Goal: Information Seeking & Learning: Learn about a topic

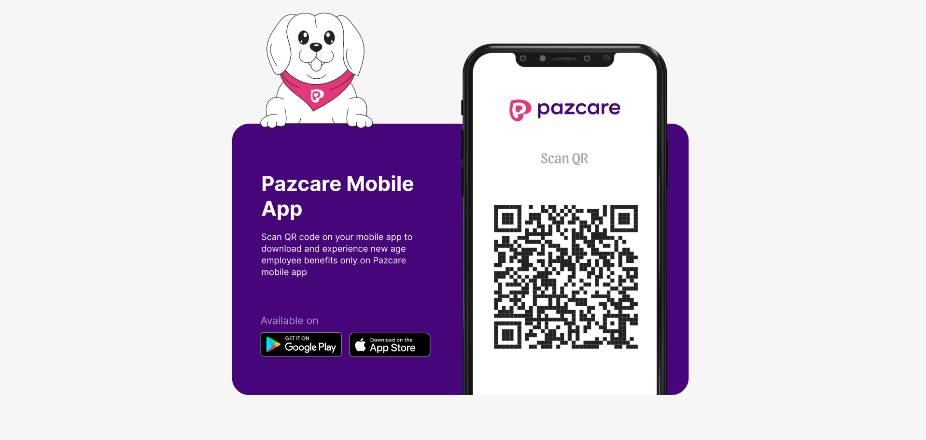
click at [579, 97] on img at bounding box center [463, 220] width 463 height 415
click at [311, 63] on img at bounding box center [463, 220] width 463 height 415
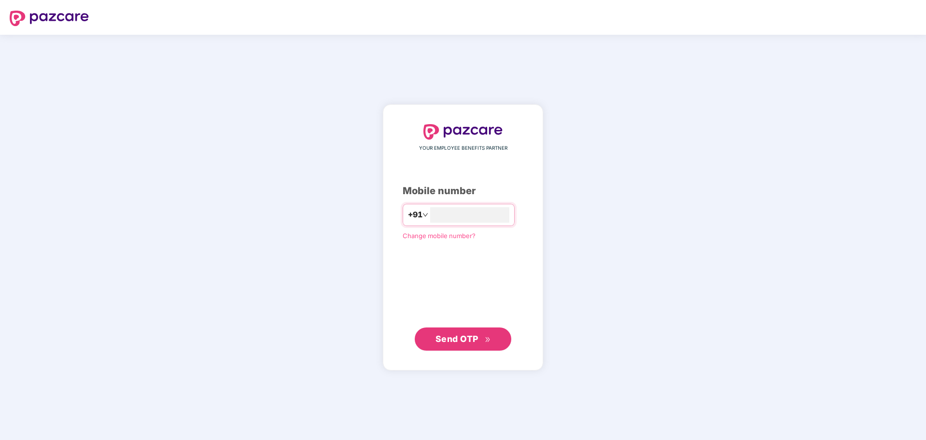
type input "**********"
click at [478, 329] on button "Send OTP" at bounding box center [463, 338] width 97 height 23
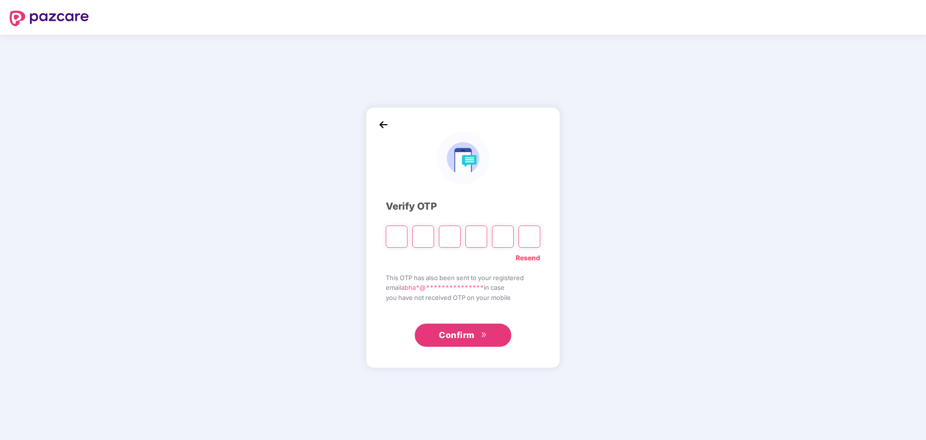
type input "*"
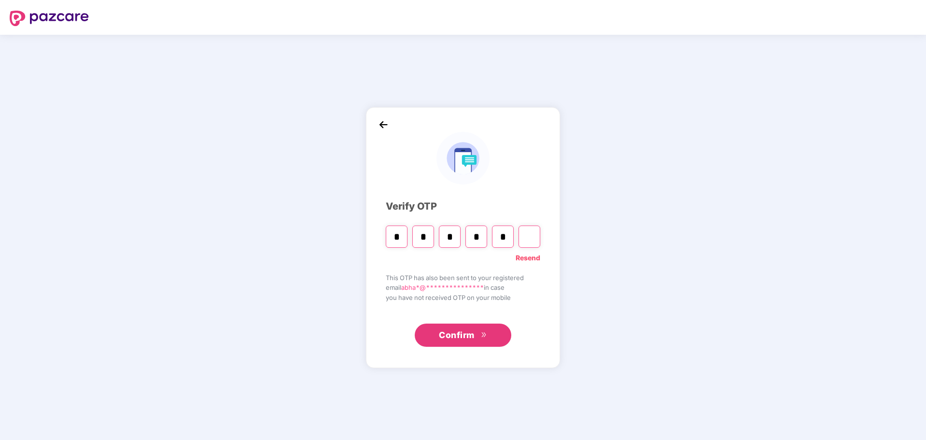
type input "*"
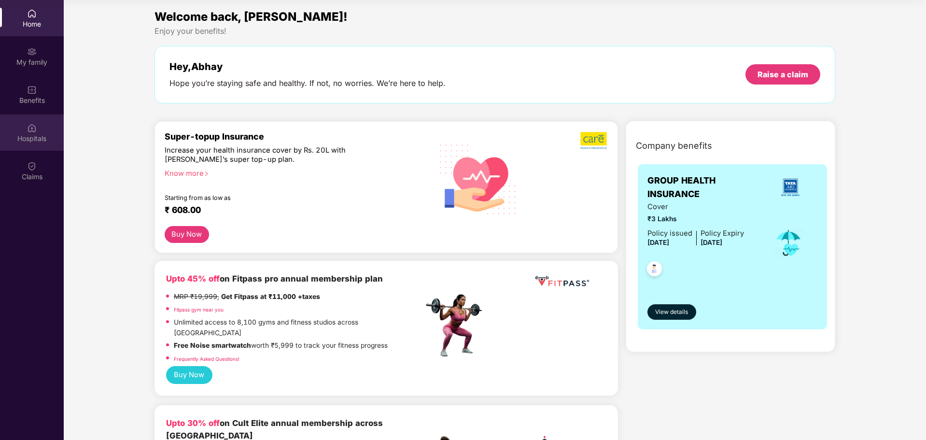
click at [35, 143] on div "Hospitals" at bounding box center [32, 132] width 64 height 36
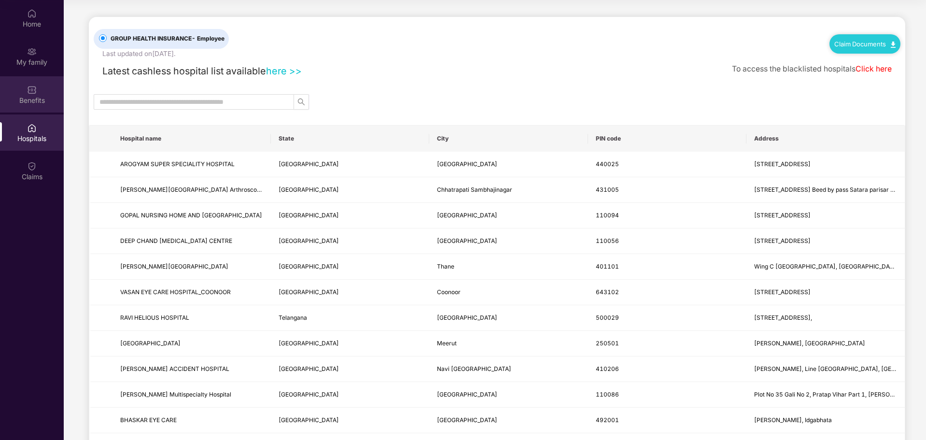
click at [37, 98] on div "Benefits" at bounding box center [32, 101] width 64 height 10
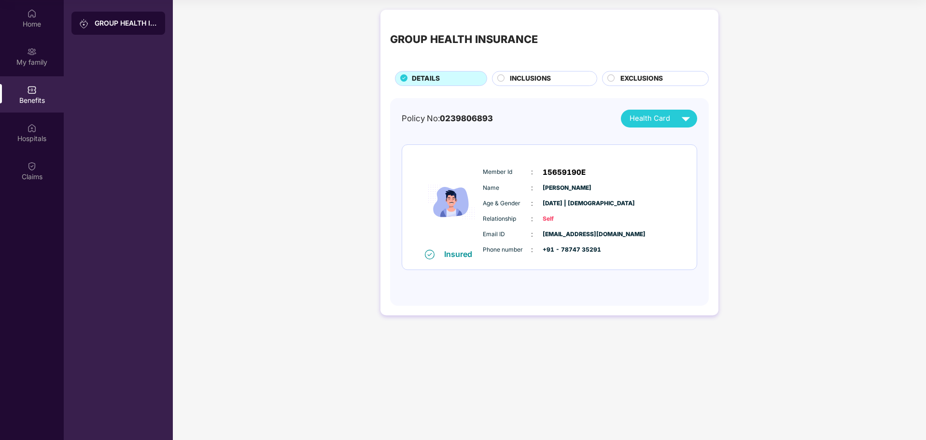
click at [547, 77] on span "INCLUSIONS" at bounding box center [530, 78] width 41 height 11
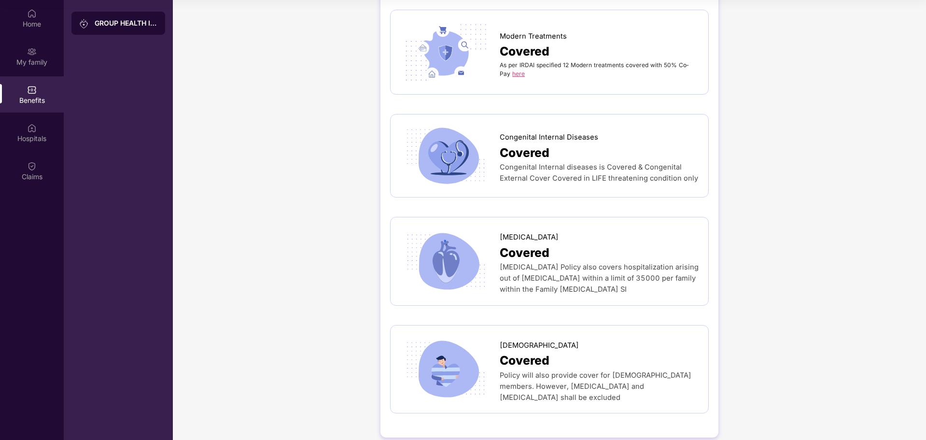
scroll to position [1954, 0]
